Goal: Complete application form: Complete application form

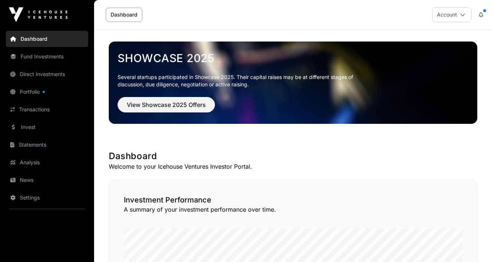
click at [33, 125] on link "Invest" at bounding box center [47, 127] width 82 height 16
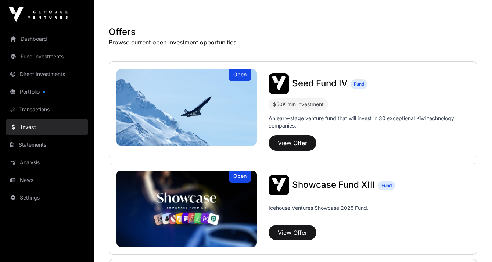
scroll to position [125, 0]
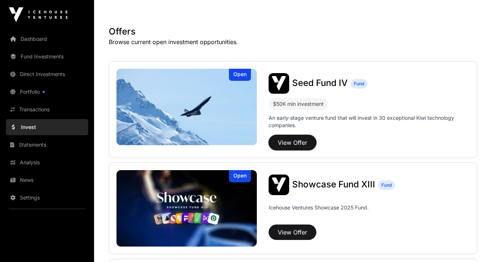
click at [298, 144] on button "View Offer" at bounding box center [293, 142] width 48 height 15
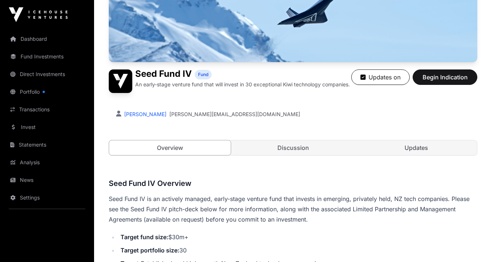
scroll to position [115, 0]
click at [435, 77] on span "Begin Indication" at bounding box center [445, 76] width 46 height 9
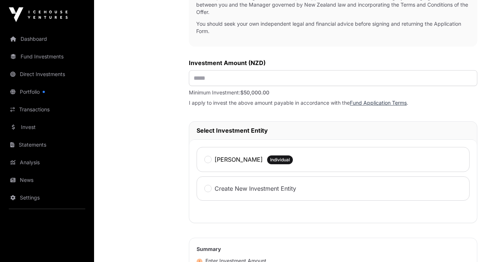
scroll to position [298, 0]
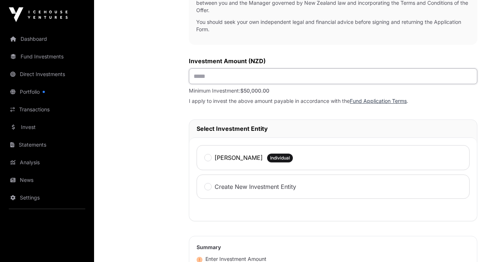
click at [207, 74] on input "text" at bounding box center [333, 76] width 288 height 16
type input "*******"
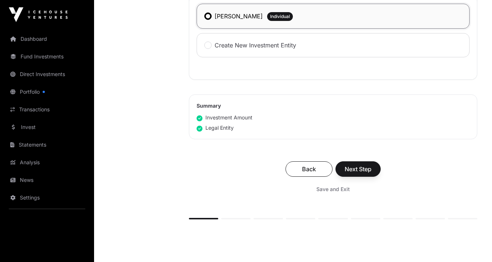
scroll to position [439, 0]
click at [353, 171] on span "Next Step" at bounding box center [358, 169] width 27 height 9
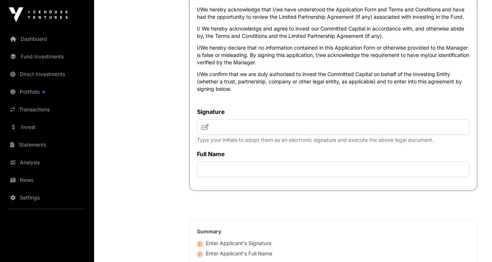
scroll to position [2093, 0]
click at [240, 134] on input "text" at bounding box center [333, 127] width 273 height 16
type input "********"
click at [224, 177] on input "text" at bounding box center [333, 169] width 273 height 16
type input "**********"
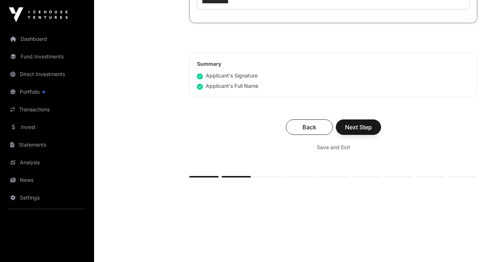
scroll to position [2261, 0]
click at [360, 131] on span "Next Step" at bounding box center [358, 126] width 27 height 9
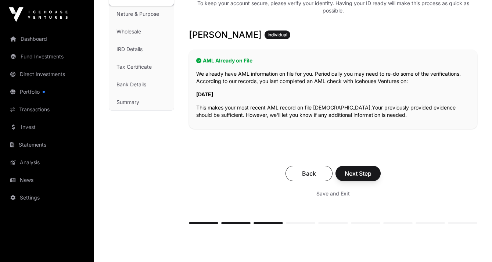
scroll to position [144, 0]
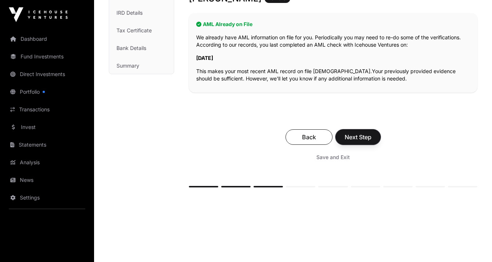
click at [357, 140] on span "Next Step" at bounding box center [358, 137] width 27 height 9
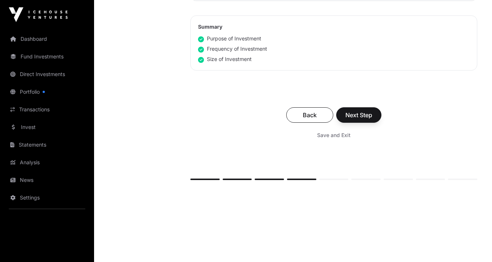
scroll to position [512, 0]
click at [362, 113] on span "Next Step" at bounding box center [358, 114] width 27 height 9
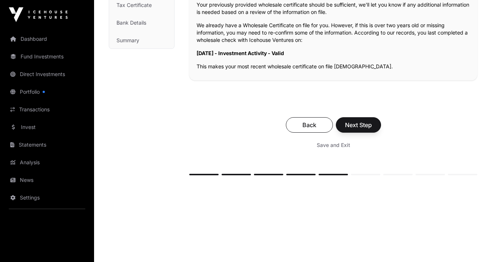
scroll to position [170, 0]
click at [367, 123] on span "Next Step" at bounding box center [358, 124] width 27 height 9
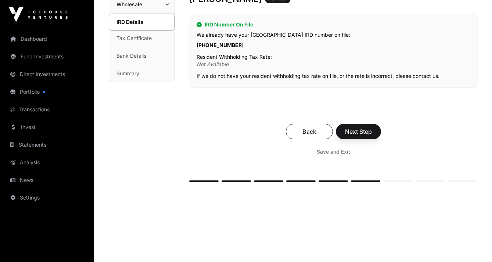
scroll to position [137, 0]
click at [363, 134] on span "Next Step" at bounding box center [358, 131] width 27 height 9
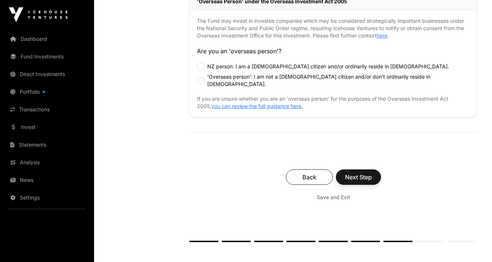
scroll to position [255, 0]
click at [359, 173] on span "Next Step" at bounding box center [358, 177] width 27 height 9
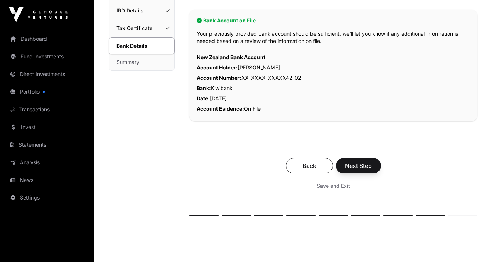
scroll to position [193, 0]
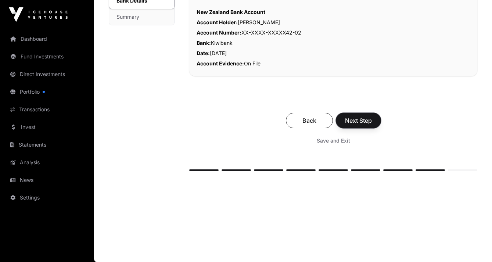
click at [362, 120] on span "Next Step" at bounding box center [358, 120] width 27 height 9
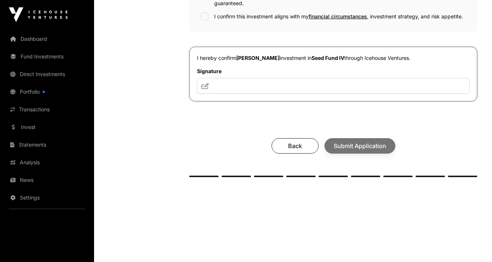
scroll to position [297, 0]
click at [280, 93] on input "text" at bounding box center [333, 86] width 273 height 16
type input "********"
click at [358, 153] on div "Back Submit Application" at bounding box center [333, 145] width 273 height 15
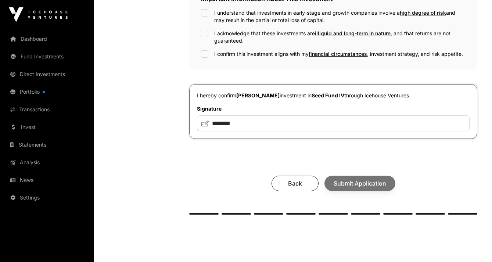
scroll to position [252, 0]
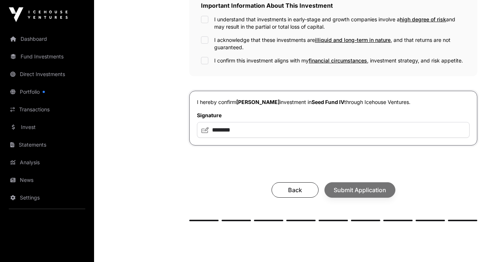
click at [272, 84] on div "Indication Summary Fund: Seed Fund IV Investment Entity: [PERSON_NAME] Individu…" at bounding box center [333, 15] width 288 height 261
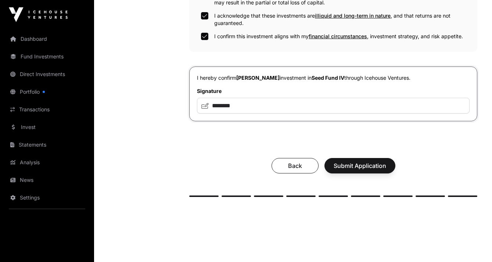
scroll to position [277, 0]
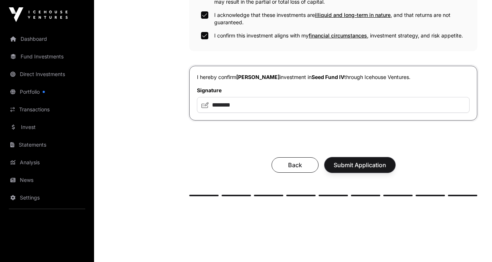
click at [370, 169] on span "Submit Application" at bounding box center [360, 165] width 53 height 9
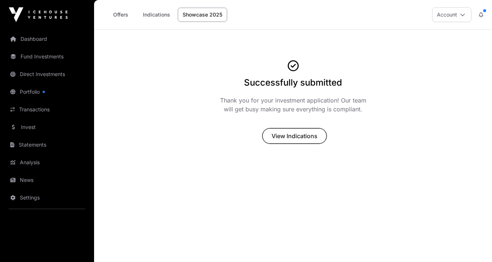
click at [295, 140] on span "View Indications" at bounding box center [295, 136] width 46 height 9
click at [287, 135] on span "View Indications" at bounding box center [295, 136] width 46 height 9
click at [151, 15] on link "Indications" at bounding box center [156, 15] width 37 height 14
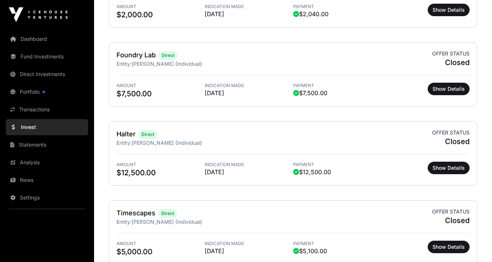
scroll to position [743, 0]
